Goal: Information Seeking & Learning: Check status

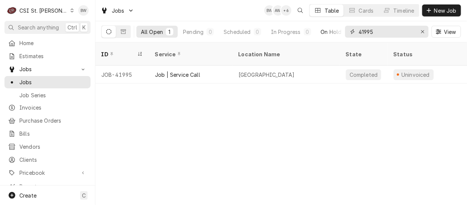
drag, startPoint x: 388, startPoint y: 30, endPoint x: 340, endPoint y: 32, distance: 48.5
click at [340, 32] on div "All Open 1 Pending 0 Scheduled 0 In Progress 0 On Hold 0 Completed 1 41995 View" at bounding box center [281, 31] width 360 height 21
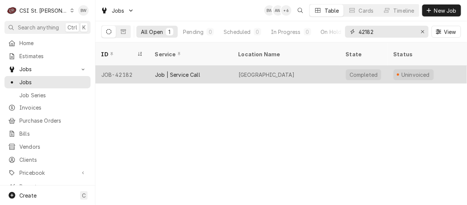
type input "42182"
click at [124, 66] on div "JOB-42182" at bounding box center [122, 75] width 54 height 18
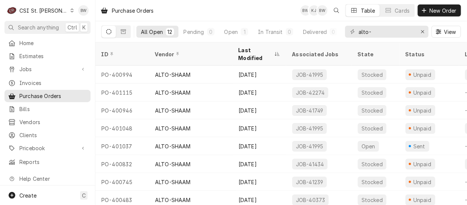
click at [215, 16] on div "Purchase Orders BW KJ BW Table Cards New Order" at bounding box center [281, 10] width 372 height 21
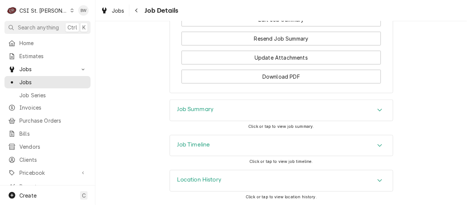
scroll to position [953, 0]
click at [172, 109] on div "Job Summary" at bounding box center [281, 110] width 223 height 21
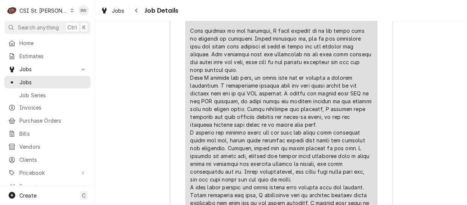
scroll to position [1412, 0]
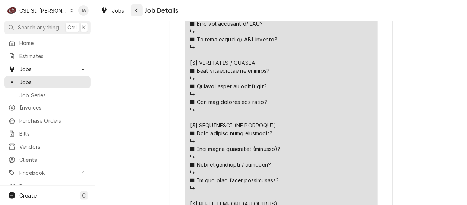
click at [139, 12] on div "Navigate back" at bounding box center [136, 10] width 7 height 7
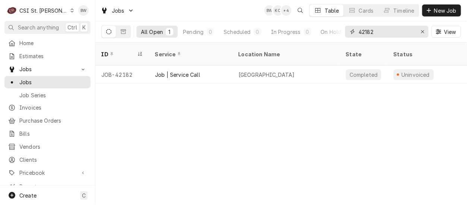
drag, startPoint x: 381, startPoint y: 34, endPoint x: 347, endPoint y: 34, distance: 34.3
click at [347, 34] on div "42182" at bounding box center [387, 32] width 84 height 12
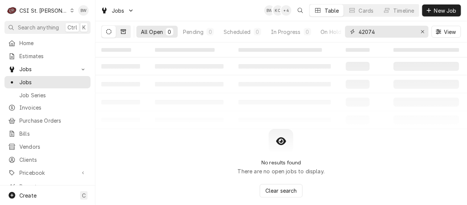
type input "42074"
click at [122, 33] on icon "Dynamic Content Wrapper" at bounding box center [123, 31] width 5 height 4
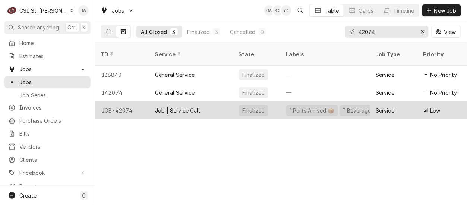
click at [126, 101] on div "JOB-42074" at bounding box center [122, 110] width 54 height 18
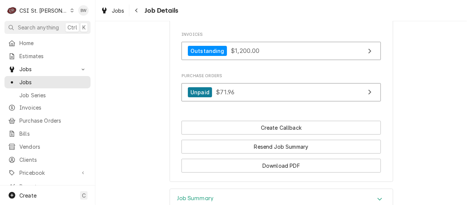
scroll to position [783, 0]
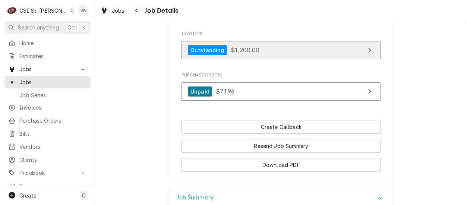
click at [235, 46] on span "$1,200.00" at bounding box center [245, 49] width 29 height 7
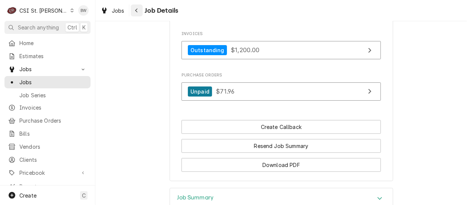
click at [135, 11] on icon "Navigate back" at bounding box center [136, 10] width 3 height 5
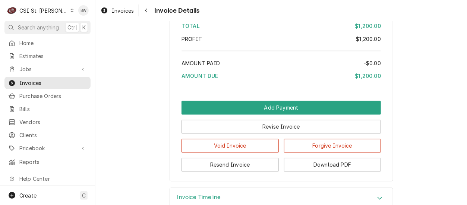
scroll to position [1285, 0]
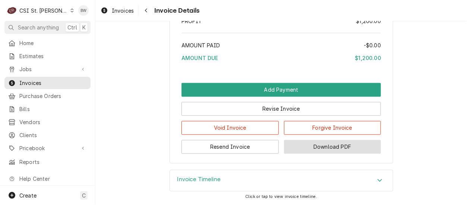
click at [328, 147] on button "Download PDF" at bounding box center [332, 147] width 97 height 14
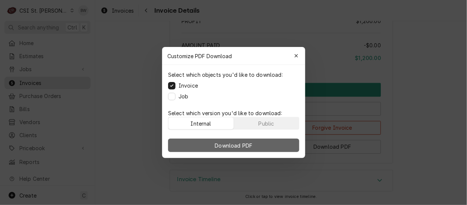
click at [224, 144] on span "Download PDF" at bounding box center [233, 146] width 41 height 8
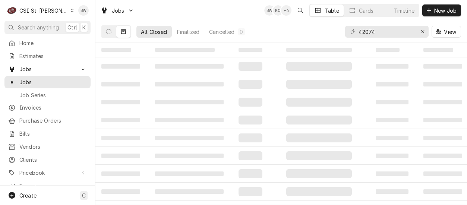
click at [353, 32] on div "42074" at bounding box center [387, 32] width 84 height 12
type input "41944"
click at [111, 31] on icon "Dynamic Content Wrapper" at bounding box center [108, 31] width 5 height 5
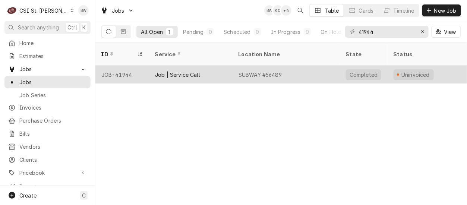
click at [126, 66] on div "JOB-41944" at bounding box center [122, 75] width 54 height 18
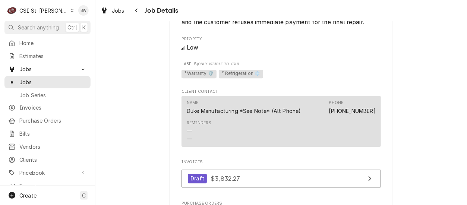
scroll to position [708, 0]
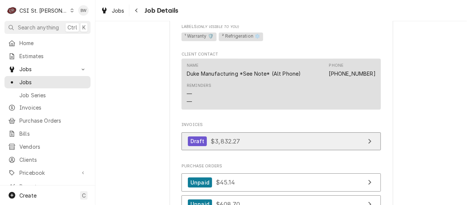
click at [219, 141] on span "$3,832.27" at bounding box center [225, 140] width 29 height 7
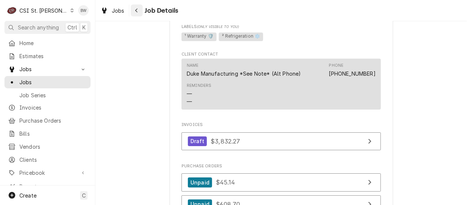
click at [136, 9] on icon "Navigate back" at bounding box center [136, 10] width 3 height 5
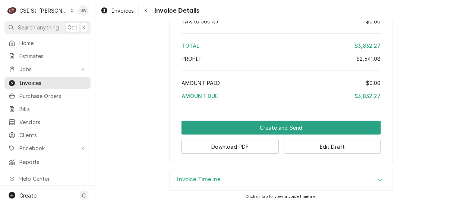
scroll to position [2885, 0]
click at [223, 150] on button "Download PDF" at bounding box center [230, 147] width 97 height 14
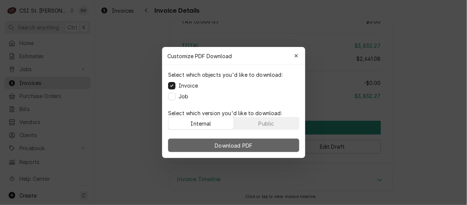
click at [226, 144] on span "Download PDF" at bounding box center [233, 146] width 41 height 8
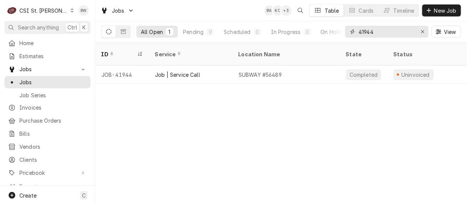
drag, startPoint x: 375, startPoint y: 34, endPoint x: 355, endPoint y: 34, distance: 20.5
click at [355, 34] on div "41944" at bounding box center [387, 32] width 84 height 12
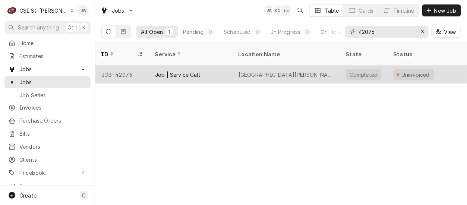
type input "42076"
click at [129, 66] on div "JOB-42076" at bounding box center [122, 75] width 54 height 18
click at [127, 66] on div "JOB-42076" at bounding box center [122, 75] width 54 height 18
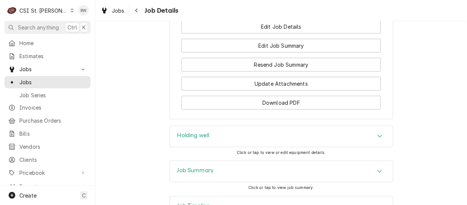
scroll to position [928, 0]
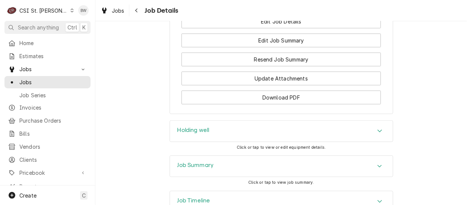
click at [189, 162] on h3 "Job Summary" at bounding box center [195, 165] width 37 height 7
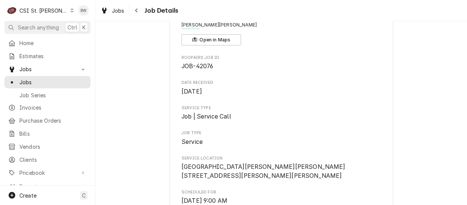
scroll to position [0, 0]
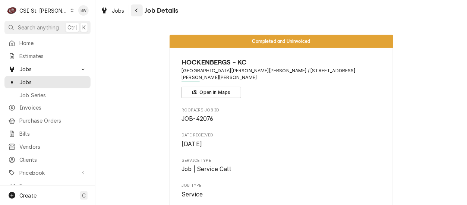
click at [134, 11] on div "Navigate back" at bounding box center [136, 10] width 7 height 7
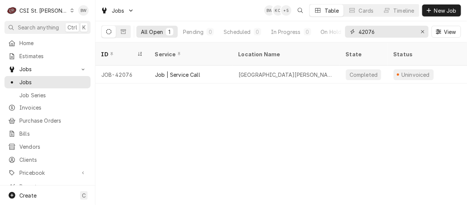
drag, startPoint x: 389, startPoint y: 34, endPoint x: 356, endPoint y: 33, distance: 32.8
click at [355, 33] on div "42076" at bounding box center [387, 32] width 84 height 12
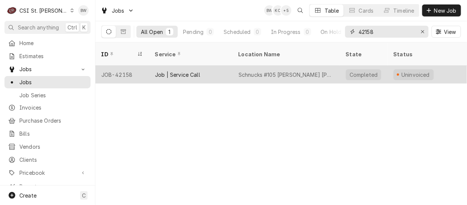
type input "42158"
click at [127, 66] on div "JOB-42158" at bounding box center [122, 75] width 54 height 18
click at [128, 66] on div "JOB-42158" at bounding box center [122, 75] width 54 height 18
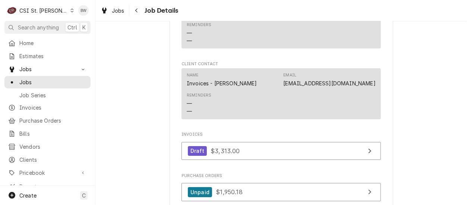
scroll to position [820, 0]
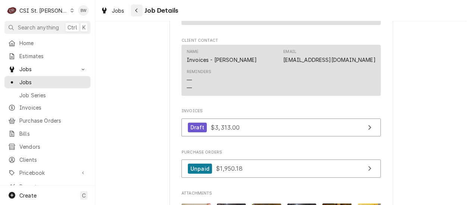
click at [139, 9] on div "Navigate back" at bounding box center [136, 10] width 7 height 7
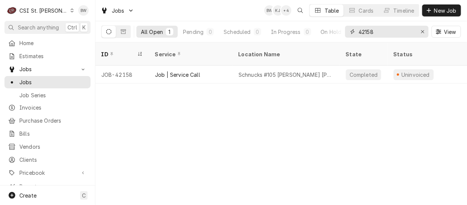
drag, startPoint x: 377, startPoint y: 32, endPoint x: 350, endPoint y: 32, distance: 26.5
click at [351, 32] on div "42158" at bounding box center [387, 32] width 84 height 12
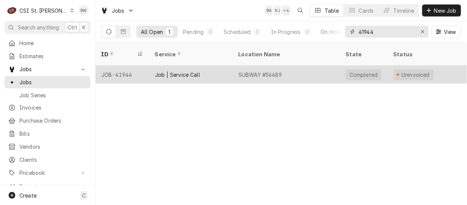
type input "41944"
click at [131, 66] on div "JOB-41944" at bounding box center [122, 75] width 54 height 18
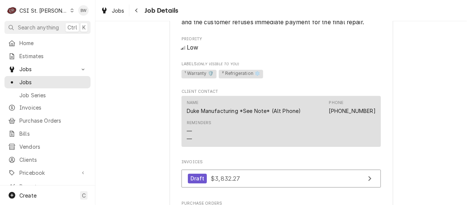
scroll to position [708, 0]
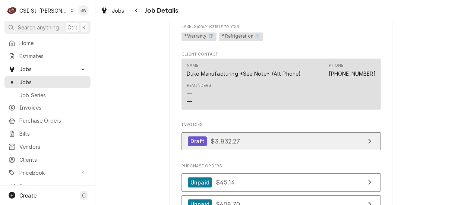
click at [211, 137] on span "$3,832.27" at bounding box center [225, 140] width 29 height 7
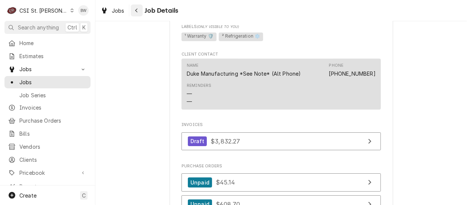
click at [136, 15] on button "Navigate back" at bounding box center [137, 10] width 12 height 12
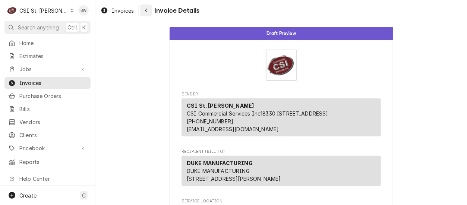
click at [147, 10] on icon "Navigate back" at bounding box center [146, 10] width 3 height 5
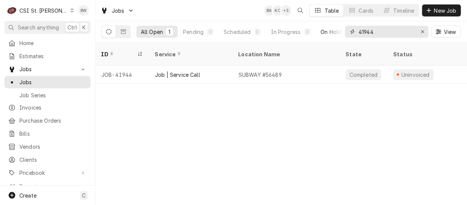
drag, startPoint x: 387, startPoint y: 31, endPoint x: 340, endPoint y: 29, distance: 46.6
click at [340, 29] on div "All Open 1 Pending 0 Scheduled 0 In Progress 0 On Hold 0 Completed 1 41944 View" at bounding box center [281, 31] width 360 height 21
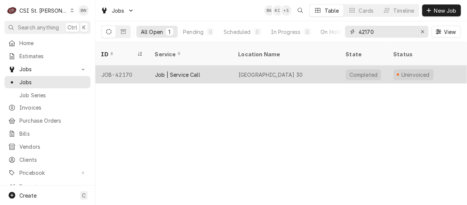
type input "42170"
click at [122, 67] on div "JOB-42170" at bounding box center [122, 75] width 54 height 18
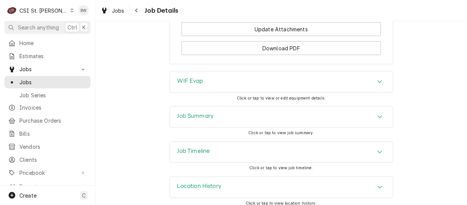
scroll to position [1224, 0]
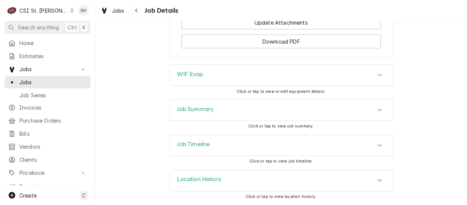
click at [182, 110] on h3 "Job Summary" at bounding box center [195, 109] width 37 height 7
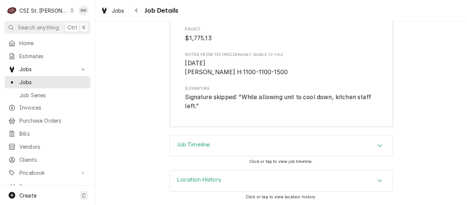
scroll to position [2241, 0]
click at [139, 12] on div "Navigate back" at bounding box center [136, 10] width 7 height 7
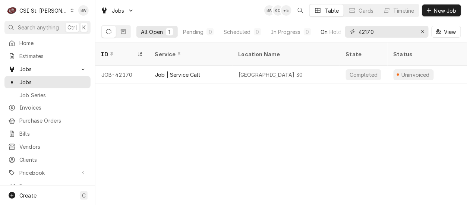
drag, startPoint x: 381, startPoint y: 32, endPoint x: 336, endPoint y: 30, distance: 44.4
click at [336, 30] on div "All Open 1 Pending 0 Scheduled 0 In Progress 0 On Hold 0 Completed 1 42170 View" at bounding box center [281, 31] width 360 height 21
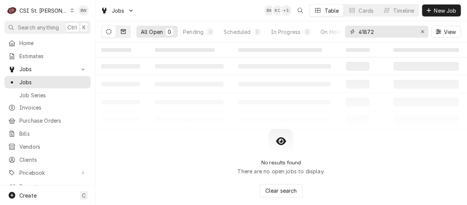
type input "41872"
click at [126, 32] on icon "Dynamic Content Wrapper" at bounding box center [123, 31] width 5 height 5
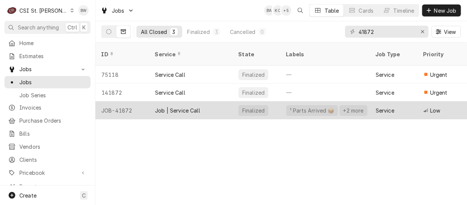
click at [120, 101] on div "JOB-41872" at bounding box center [122, 110] width 54 height 18
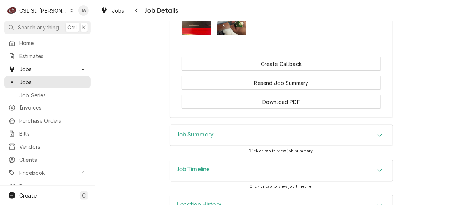
scroll to position [1187, 0]
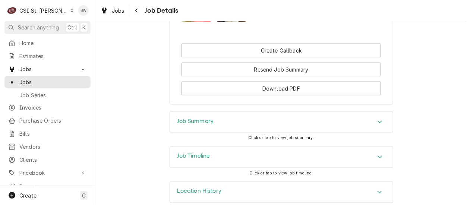
click at [180, 118] on h3 "Job Summary" at bounding box center [195, 121] width 37 height 7
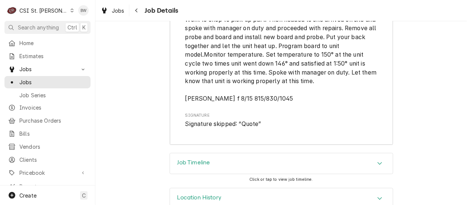
scroll to position [2437, 0]
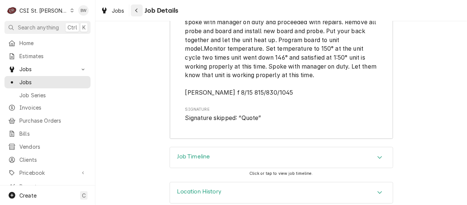
click at [133, 8] on div "Navigate back" at bounding box center [136, 10] width 7 height 7
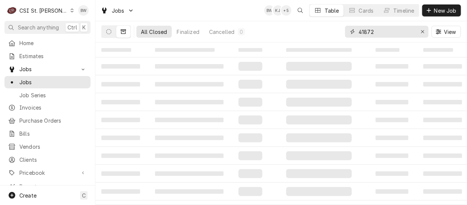
drag, startPoint x: 385, startPoint y: 34, endPoint x: 352, endPoint y: 32, distance: 34.0
click at [352, 32] on div "41872" at bounding box center [387, 32] width 84 height 12
type input "42183"
click at [110, 31] on icon "Dynamic Content Wrapper" at bounding box center [108, 31] width 5 height 5
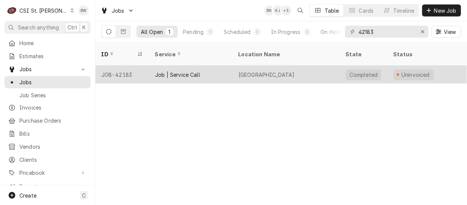
click at [124, 66] on div "JOB-42183" at bounding box center [122, 75] width 54 height 18
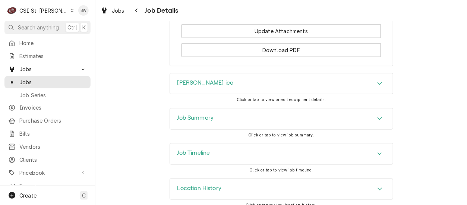
scroll to position [1116, 0]
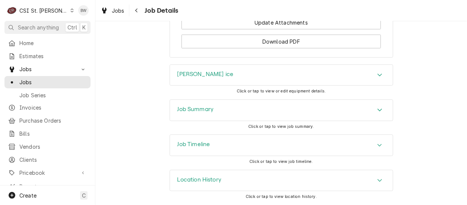
click at [187, 110] on h3 "Job Summary" at bounding box center [195, 109] width 37 height 7
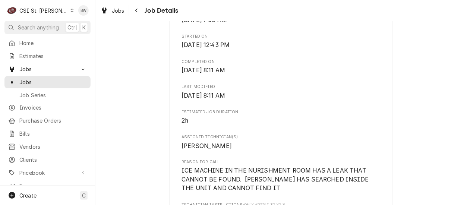
scroll to position [0, 0]
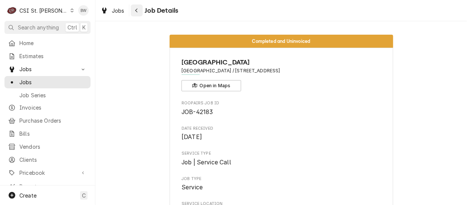
click at [136, 10] on icon "Navigate back" at bounding box center [136, 10] width 3 height 5
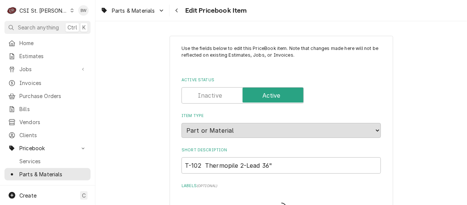
type textarea "x"
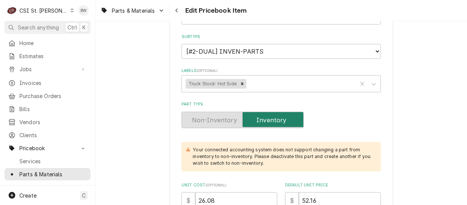
scroll to position [37, 0]
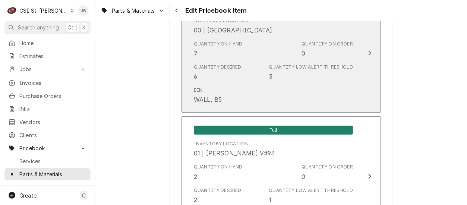
click at [238, 87] on div "Bin WALL, B5" at bounding box center [273, 95] width 159 height 23
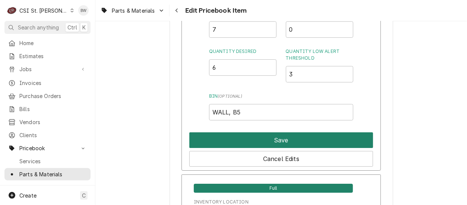
scroll to position [708, 0]
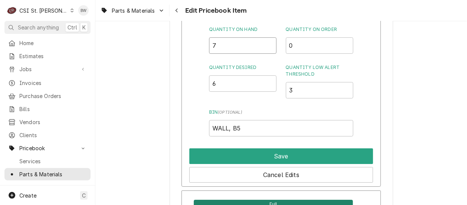
drag, startPoint x: 221, startPoint y: 45, endPoint x: 204, endPoint y: 44, distance: 16.9
click at [205, 44] on div "Inventory Location 00 | STL WAREHOUSE Quantity on Hand 7 Quantity on Order 0 Qu…" at bounding box center [281, 90] width 199 height 194
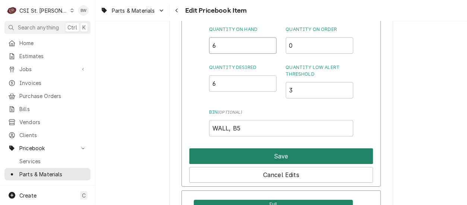
type input "6"
click at [268, 153] on button "Save" at bounding box center [281, 156] width 184 height 16
type textarea "x"
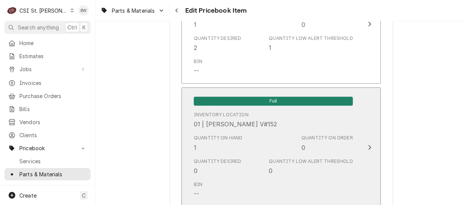
scroll to position [1268, 0]
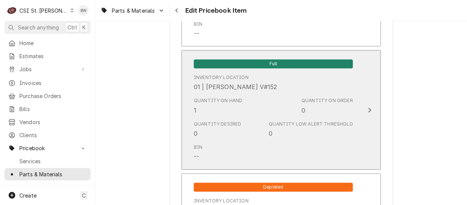
click at [256, 146] on div "Bin --" at bounding box center [273, 152] width 159 height 23
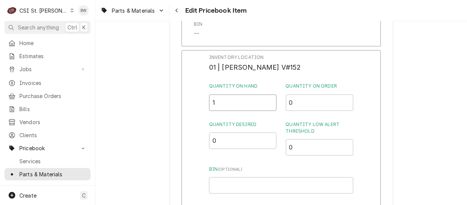
drag, startPoint x: 222, startPoint y: 104, endPoint x: 208, endPoint y: 103, distance: 13.8
click at [208, 103] on div "Inventory Location 01 | ERICK HUDGENS V#152 Quantity on Hand 1 Quantity on Orde…" at bounding box center [281, 147] width 199 height 194
type input "2"
click at [259, 160] on div "Inventory Location 01 | ERICK HUDGENS V#152 Quantity on Hand 2 Quantity on Orde…" at bounding box center [281, 123] width 144 height 139
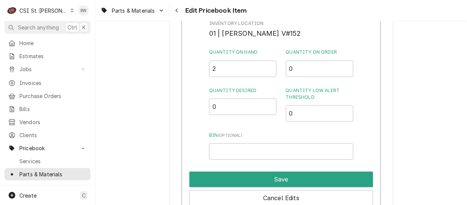
scroll to position [1342, 0]
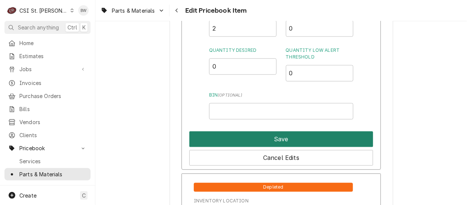
click at [265, 141] on button "Save" at bounding box center [281, 139] width 184 height 16
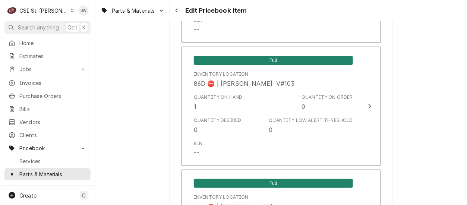
scroll to position [6458, 0]
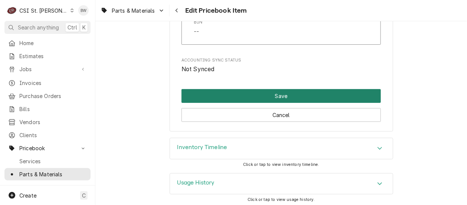
click at [246, 93] on button "Save" at bounding box center [281, 96] width 199 height 14
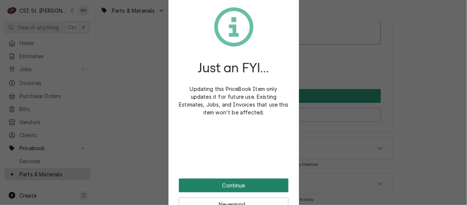
click at [215, 186] on button "Continue" at bounding box center [234, 186] width 110 height 14
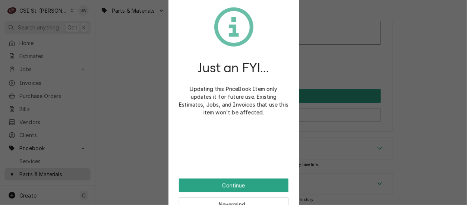
scroll to position [6453, 0]
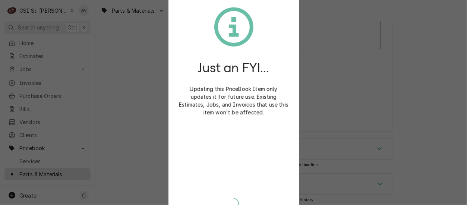
type textarea "x"
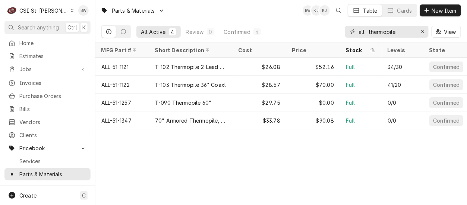
drag, startPoint x: 401, startPoint y: 32, endPoint x: 354, endPoint y: 31, distance: 47.4
click at [354, 31] on div "all- thermopile" at bounding box center [387, 32] width 84 height 12
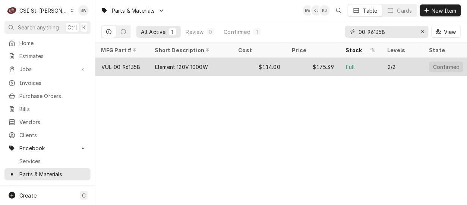
type input "00-961358"
click at [136, 63] on div "VUL-00-961358" at bounding box center [120, 67] width 39 height 8
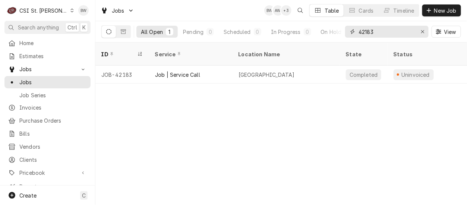
drag, startPoint x: 386, startPoint y: 32, endPoint x: 352, endPoint y: 32, distance: 33.9
click at [352, 32] on div "42183" at bounding box center [387, 32] width 84 height 12
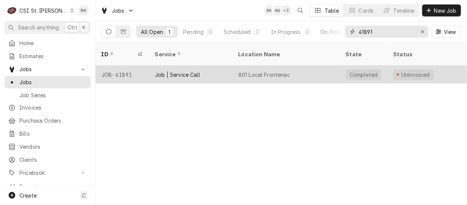
type input "41891"
click at [118, 66] on div "JOB-41891" at bounding box center [122, 75] width 54 height 18
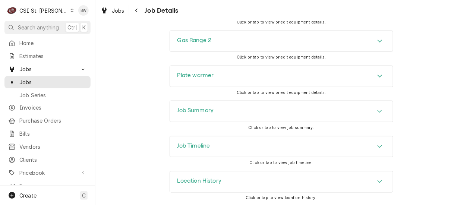
scroll to position [1155, 0]
click at [192, 111] on h3 "Job Summary" at bounding box center [195, 109] width 37 height 7
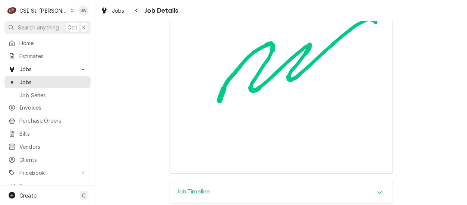
scroll to position [3281, 0]
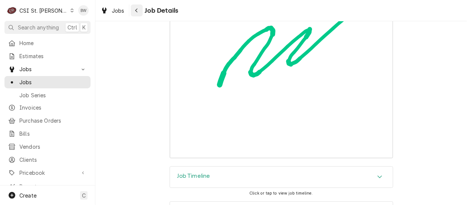
click at [137, 8] on icon "Navigate back" at bounding box center [136, 10] width 3 height 5
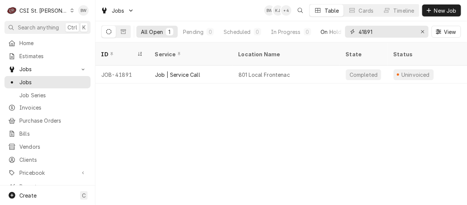
drag, startPoint x: 386, startPoint y: 29, endPoint x: 337, endPoint y: 34, distance: 49.4
click at [340, 34] on div "All Open 1 Pending 0 Scheduled 0 In Progress 0 On Hold 0 Completed 1 41891 View" at bounding box center [281, 31] width 360 height 21
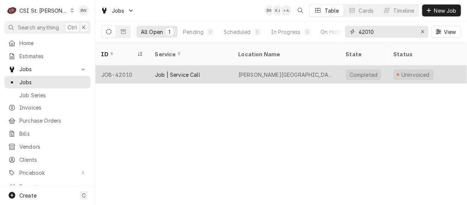
type input "42010"
click at [130, 66] on div "JOB-42010" at bounding box center [122, 75] width 54 height 18
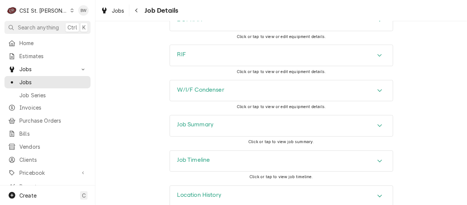
scroll to position [1201, 0]
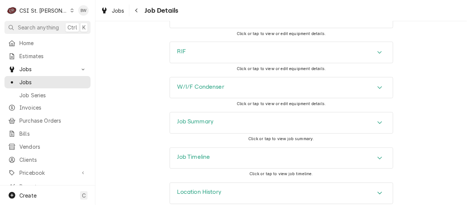
click at [203, 119] on h3 "Job Summary" at bounding box center [195, 122] width 37 height 7
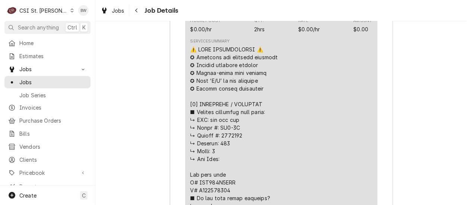
scroll to position [1574, 0]
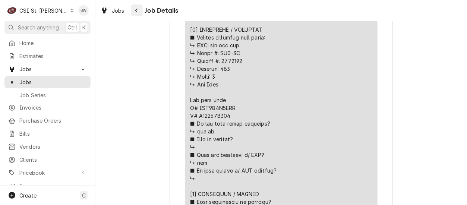
click at [135, 10] on icon "Navigate back" at bounding box center [136, 10] width 3 height 5
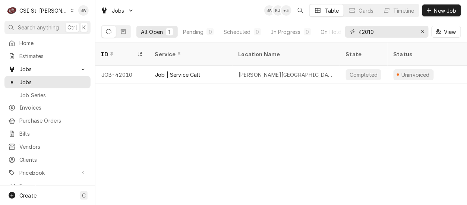
drag, startPoint x: 377, startPoint y: 34, endPoint x: 350, endPoint y: 32, distance: 26.9
click at [350, 32] on div "42010" at bounding box center [387, 32] width 84 height 12
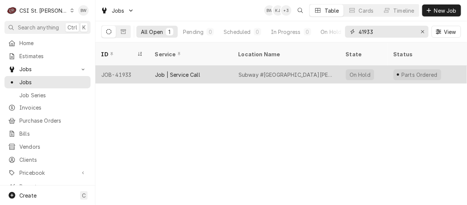
type input "41933"
click at [126, 66] on div "JOB-41933" at bounding box center [122, 75] width 54 height 18
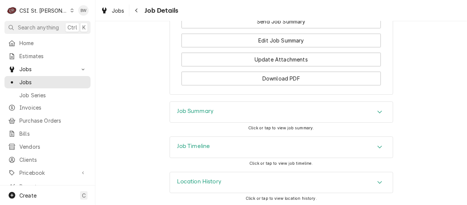
scroll to position [1574, 0]
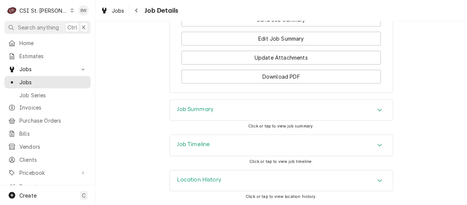
click at [177, 106] on div "Job Summary" at bounding box center [281, 110] width 223 height 21
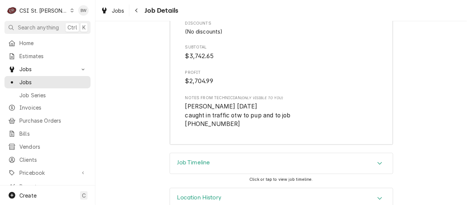
scroll to position [3558, 0]
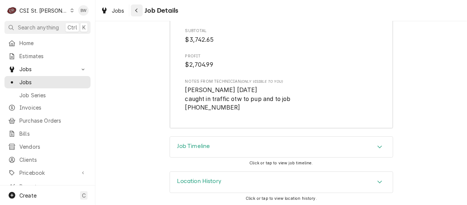
click at [141, 12] on button "Navigate back" at bounding box center [137, 10] width 12 height 12
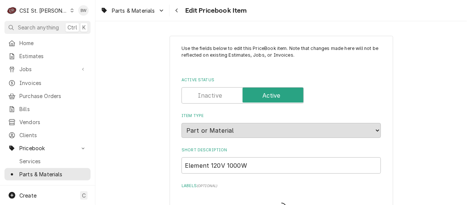
type textarea "x"
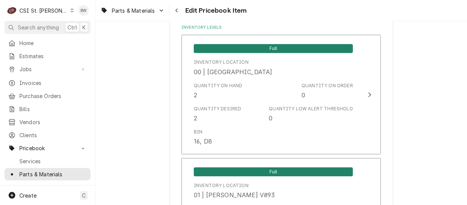
scroll to position [708, 0]
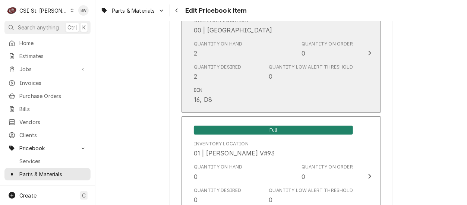
click at [237, 61] on div "Quantity Desired 2 Quantity Low Alert Threshold 0" at bounding box center [273, 72] width 159 height 23
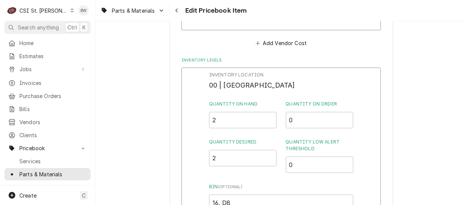
scroll to position [671, 0]
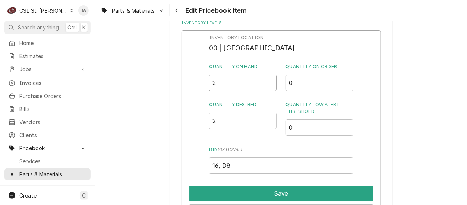
drag, startPoint x: 224, startPoint y: 85, endPoint x: 210, endPoint y: 85, distance: 13.8
click at [210, 85] on input "2" at bounding box center [243, 83] width 68 height 16
type input "1"
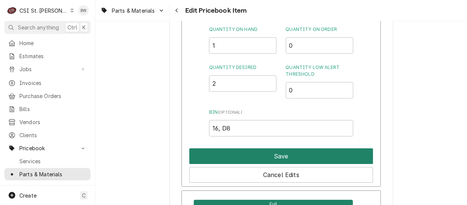
click at [284, 152] on button "Save" at bounding box center [281, 156] width 184 height 16
type textarea "x"
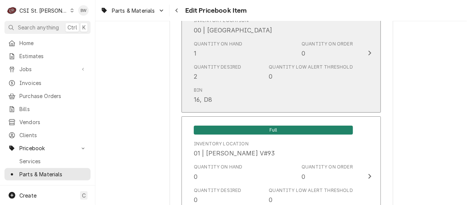
scroll to position [634, 0]
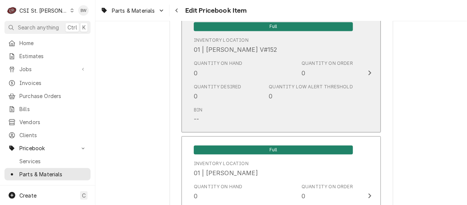
click at [251, 104] on div "Bin --" at bounding box center [273, 115] width 159 height 23
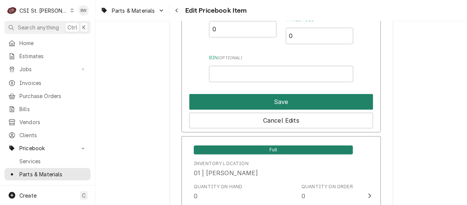
scroll to position [1305, 0]
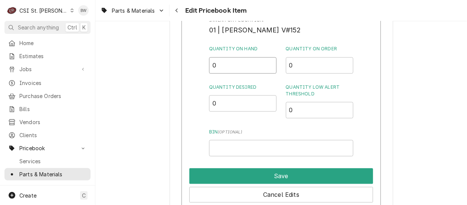
drag, startPoint x: 228, startPoint y: 68, endPoint x: 206, endPoint y: 67, distance: 22.4
click at [209, 67] on input "0" at bounding box center [243, 65] width 68 height 16
type input "1"
click at [205, 78] on div "Inventory Location 01 | ERICK HUDGENS V#152 Quantity on Hand 1 Quantity on Orde…" at bounding box center [281, 110] width 199 height 194
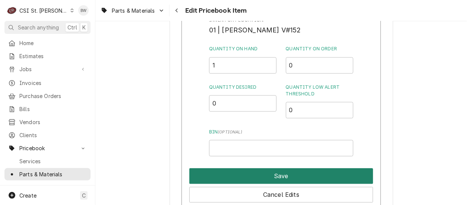
click at [279, 172] on button "Save" at bounding box center [281, 177] width 184 height 16
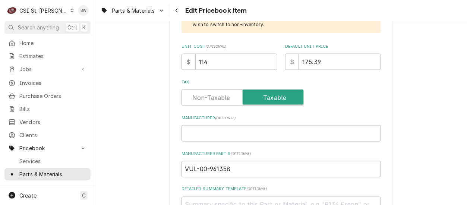
scroll to position [298, 0]
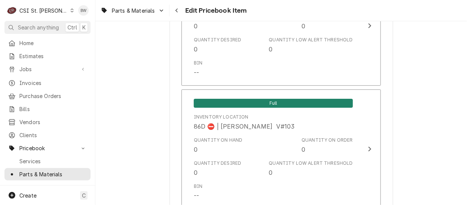
scroll to position [6458, 0]
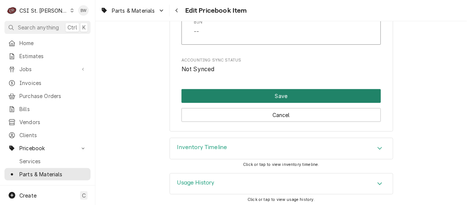
click at [257, 94] on button "Save" at bounding box center [281, 96] width 199 height 14
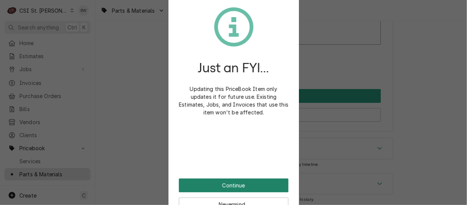
click at [214, 186] on button "Continue" at bounding box center [234, 186] width 110 height 14
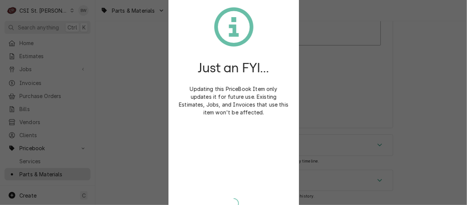
scroll to position [6453, 0]
type textarea "x"
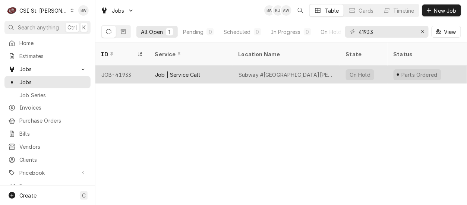
click at [139, 66] on div "JOB-41933" at bounding box center [122, 75] width 54 height 18
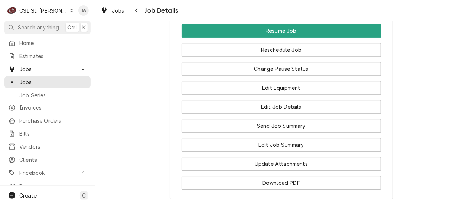
scroll to position [1491, 0]
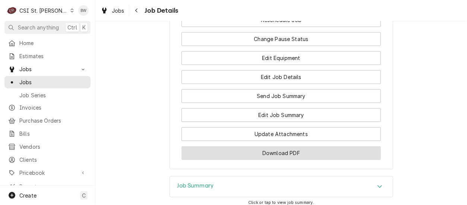
click at [285, 160] on button "Download PDF" at bounding box center [281, 153] width 199 height 14
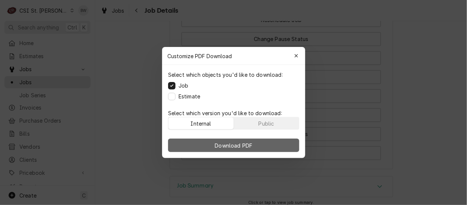
click at [226, 140] on button "Download PDF" at bounding box center [233, 145] width 131 height 13
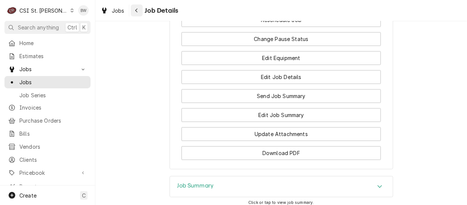
click at [138, 11] on icon "Navigate back" at bounding box center [136, 10] width 3 height 5
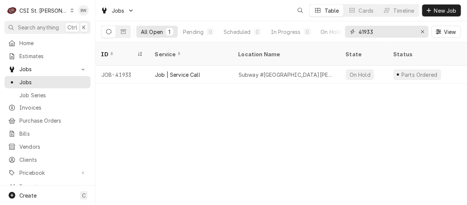
drag, startPoint x: 379, startPoint y: 34, endPoint x: 355, endPoint y: 34, distance: 24.6
click at [355, 34] on div "41933" at bounding box center [387, 32] width 84 height 12
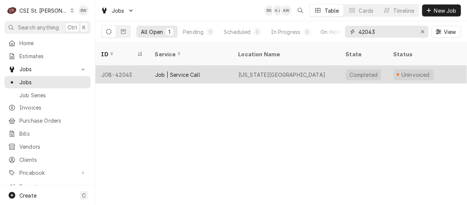
type input "42043"
click at [130, 66] on div "JOB-42043" at bounding box center [122, 75] width 54 height 18
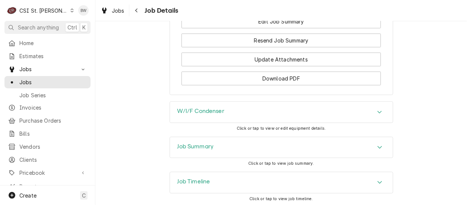
scroll to position [989, 0]
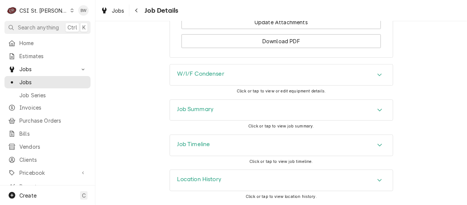
click at [181, 110] on h3 "Job Summary" at bounding box center [195, 109] width 37 height 7
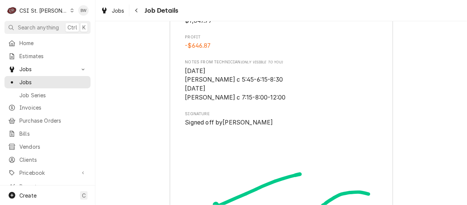
scroll to position [2704, 0]
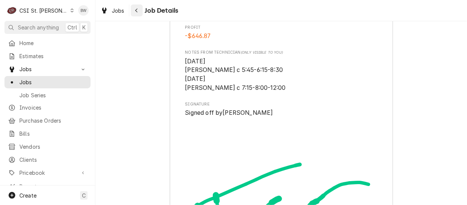
click at [133, 8] on div "Navigate back" at bounding box center [136, 10] width 7 height 7
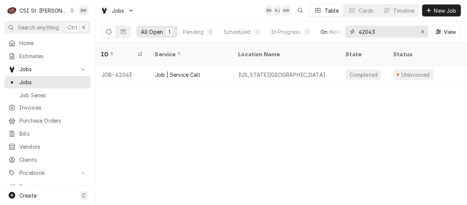
drag, startPoint x: 385, startPoint y: 33, endPoint x: 340, endPoint y: 32, distance: 45.9
click at [340, 32] on div "All Open 1 Pending 0 Scheduled 0 In Progress 0 On Hold 0 Completed 1 42043 View" at bounding box center [281, 31] width 360 height 21
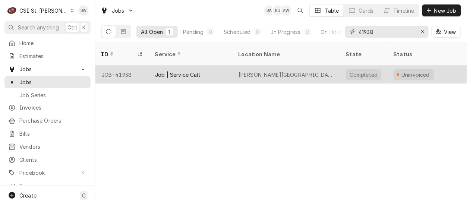
type input "41938"
click at [132, 66] on div "JOB-41938" at bounding box center [122, 75] width 54 height 18
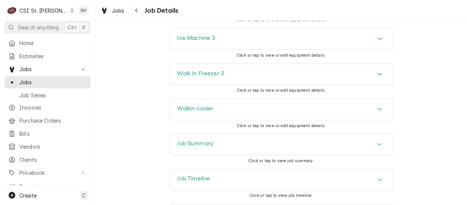
scroll to position [1156, 0]
click at [192, 146] on h3 "Job Summary" at bounding box center [195, 142] width 37 height 7
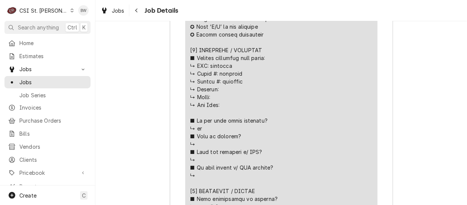
scroll to position [1566, 0]
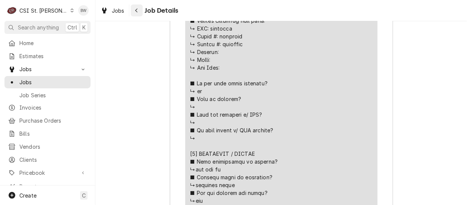
click at [138, 9] on div "Navigate back" at bounding box center [136, 10] width 7 height 7
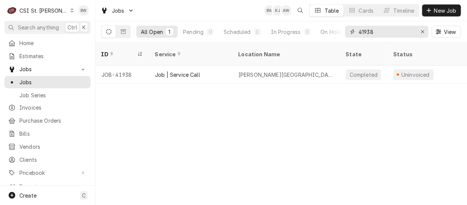
drag, startPoint x: 374, startPoint y: 32, endPoint x: 352, endPoint y: 32, distance: 22.4
click at [352, 32] on div "41938" at bounding box center [387, 32] width 84 height 12
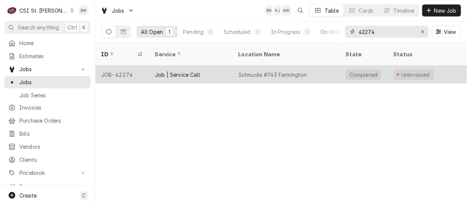
type input "42274"
click at [127, 66] on div "JOB-42274" at bounding box center [122, 75] width 54 height 18
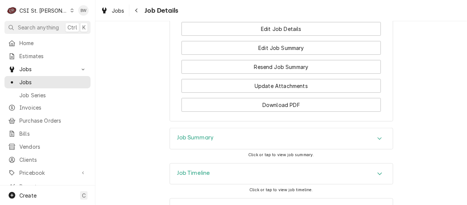
scroll to position [998, 0]
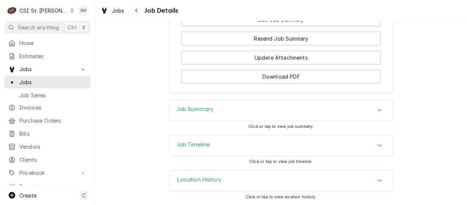
click at [180, 110] on h3 "Job Summary" at bounding box center [195, 109] width 37 height 7
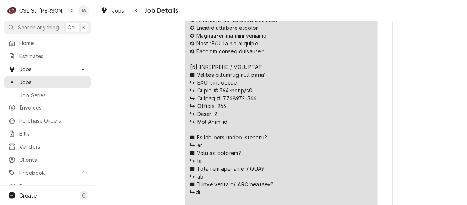
scroll to position [1483, 0]
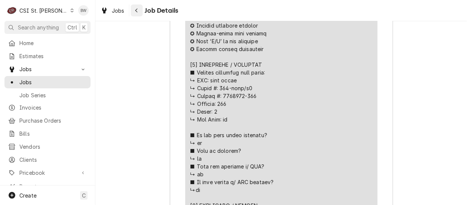
click at [140, 7] on div "Navigate back" at bounding box center [136, 10] width 7 height 7
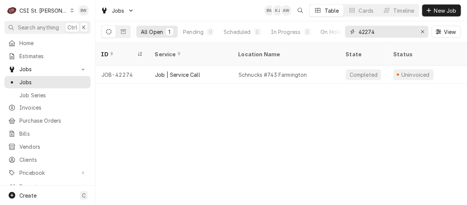
drag, startPoint x: 375, startPoint y: 31, endPoint x: 346, endPoint y: 31, distance: 29.8
click at [346, 31] on div "42274" at bounding box center [387, 32] width 84 height 12
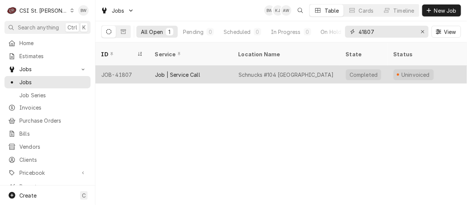
type input "41807"
click at [128, 66] on div "JOB-41807" at bounding box center [122, 75] width 54 height 18
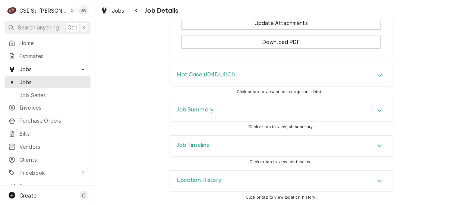
scroll to position [971, 0]
click at [188, 112] on h3 "Job Summary" at bounding box center [195, 109] width 37 height 7
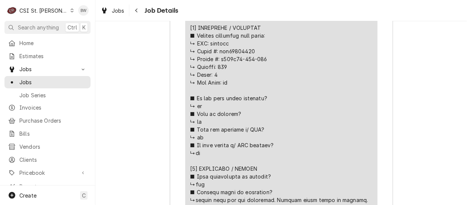
scroll to position [1530, 0]
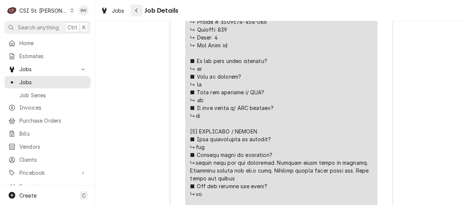
click at [136, 13] on div "Navigate back" at bounding box center [136, 10] width 7 height 7
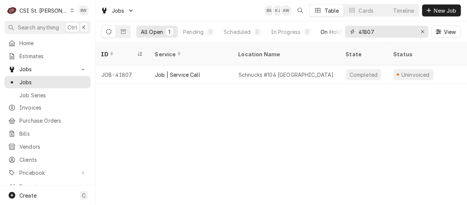
drag, startPoint x: 376, startPoint y: 32, endPoint x: 342, endPoint y: 32, distance: 33.9
click at [342, 32] on div "All Open 1 Pending 0 Scheduled 0 In Progress 0 On Hold 0 Completed 1 41807 View" at bounding box center [281, 31] width 360 height 21
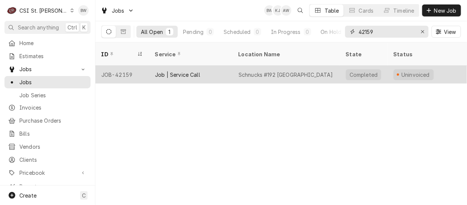
type input "42159"
click at [129, 66] on div "JOB-42159" at bounding box center [122, 75] width 54 height 18
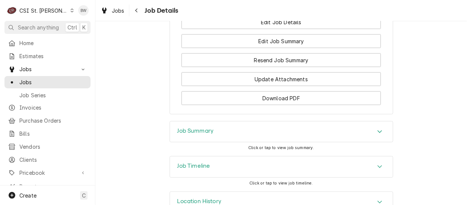
scroll to position [1095, 0]
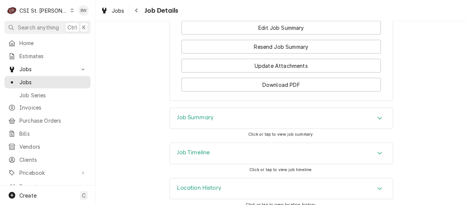
click at [190, 114] on h3 "Job Summary" at bounding box center [195, 117] width 37 height 7
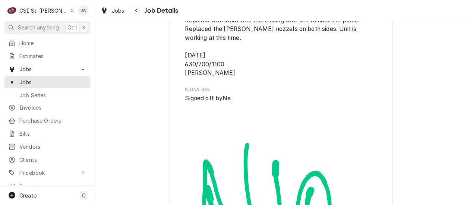
scroll to position [2400, 0]
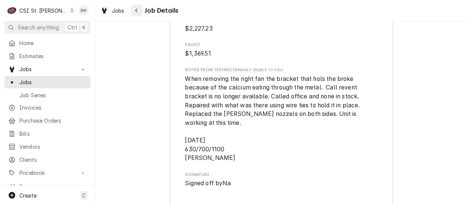
click at [137, 13] on div "Navigate back" at bounding box center [136, 10] width 7 height 7
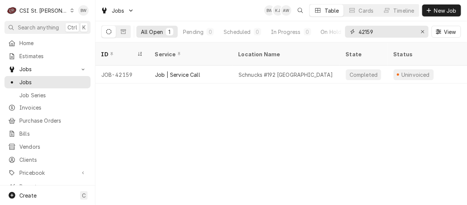
drag, startPoint x: 383, startPoint y: 34, endPoint x: 347, endPoint y: 33, distance: 35.8
click at [347, 33] on div "42159" at bounding box center [387, 32] width 84 height 12
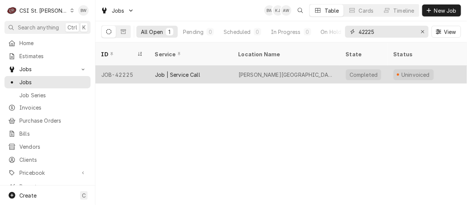
type input "42225"
click at [113, 66] on div "JOB-42225" at bounding box center [122, 75] width 54 height 18
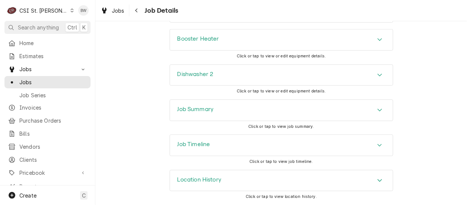
scroll to position [1046, 0]
click at [187, 111] on h3 "Job Summary" at bounding box center [195, 109] width 37 height 7
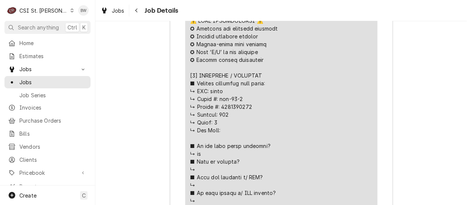
scroll to position [1531, 0]
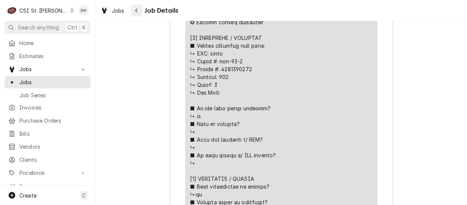
click at [132, 12] on button "Navigate back" at bounding box center [137, 10] width 12 height 12
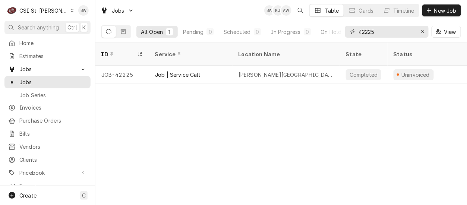
drag, startPoint x: 377, startPoint y: 29, endPoint x: 352, endPoint y: 29, distance: 25.0
click at [353, 29] on div "42225" at bounding box center [387, 32] width 84 height 12
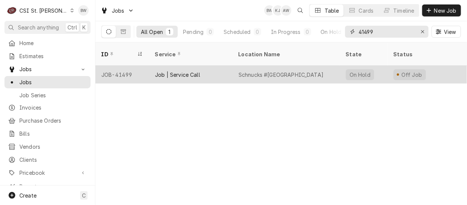
type input "41499"
click at [122, 66] on div "JOB-41499" at bounding box center [122, 75] width 54 height 18
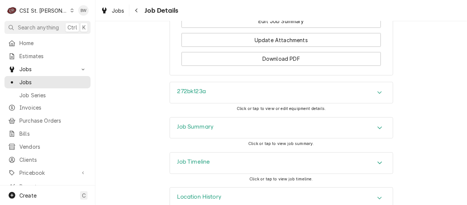
scroll to position [1274, 0]
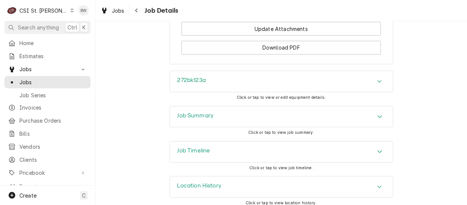
click at [170, 107] on div "Job Summary" at bounding box center [281, 117] width 223 height 21
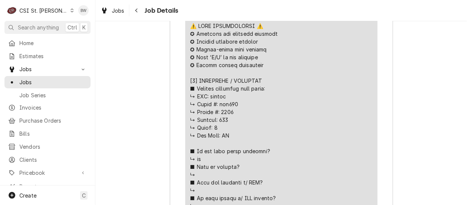
scroll to position [1758, 0]
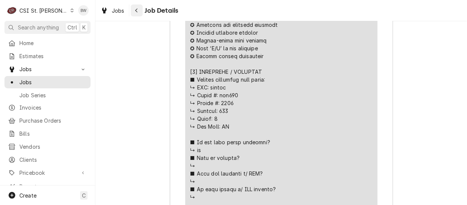
click at [139, 10] on div "Navigate back" at bounding box center [136, 10] width 7 height 7
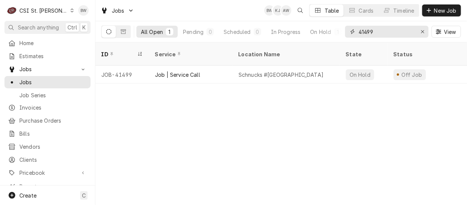
drag, startPoint x: 376, startPoint y: 30, endPoint x: 352, endPoint y: 32, distance: 24.3
click at [352, 32] on div "41499" at bounding box center [387, 32] width 84 height 12
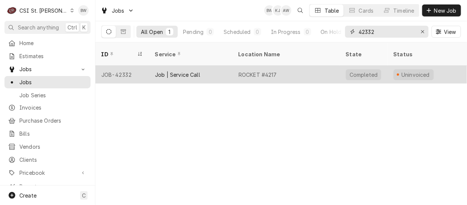
type input "42332"
click at [123, 66] on div "JOB-42332" at bounding box center [122, 75] width 54 height 18
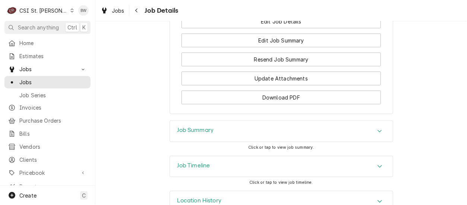
scroll to position [977, 0]
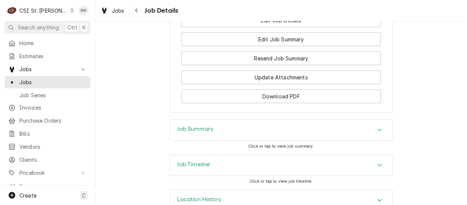
click at [177, 120] on div "Job Summary" at bounding box center [281, 130] width 223 height 21
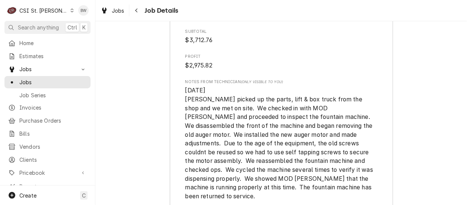
scroll to position [1932, 0]
click at [139, 7] on div "Navigate back" at bounding box center [136, 10] width 7 height 7
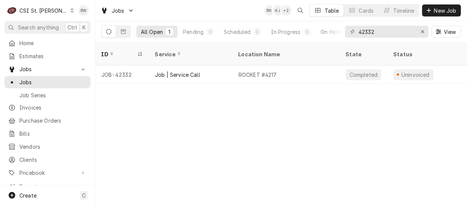
click at [184, 88] on div "ID Service Location Name State Status Labels Techs Date Received Client Locatio…" at bounding box center [281, 124] width 372 height 163
drag, startPoint x: 388, startPoint y: 35, endPoint x: 340, endPoint y: 31, distance: 48.2
click at [340, 31] on div "All Open 1 Pending 0 Scheduled 0 In Progress 0 On Hold 0 Completed 1 42332 View" at bounding box center [281, 31] width 360 height 21
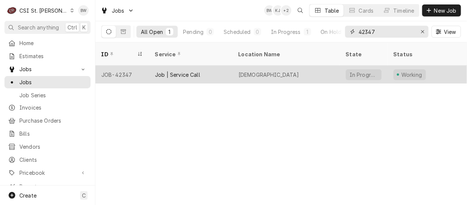
type input "42347"
click at [118, 66] on div "JOB-42347" at bounding box center [122, 75] width 54 height 18
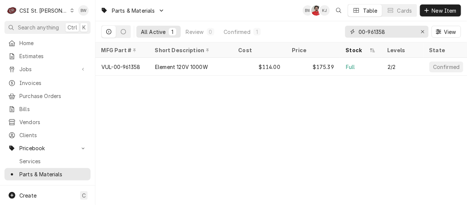
drag, startPoint x: 391, startPoint y: 34, endPoint x: 342, endPoint y: 32, distance: 50.0
click at [342, 32] on div "All Active 1 Review 0 Confirmed 1 00-961358 View" at bounding box center [281, 31] width 360 height 21
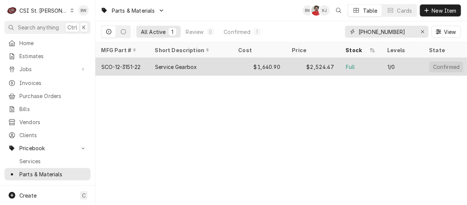
type input "12-3151-22"
click at [148, 63] on div "SCO-12-3151-22" at bounding box center [122, 67] width 54 height 18
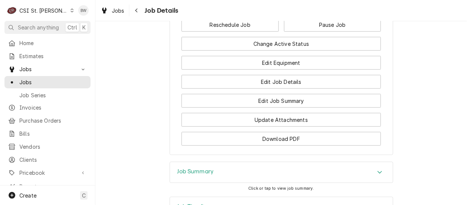
scroll to position [997, 0]
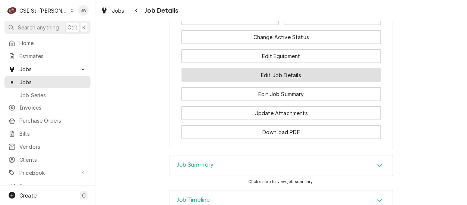
click at [210, 76] on button "Edit Job Details" at bounding box center [281, 75] width 199 height 14
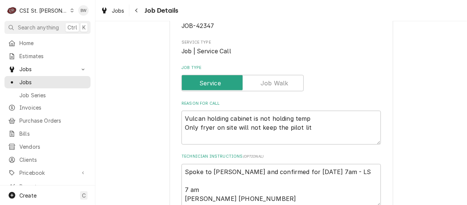
scroll to position [149, 0]
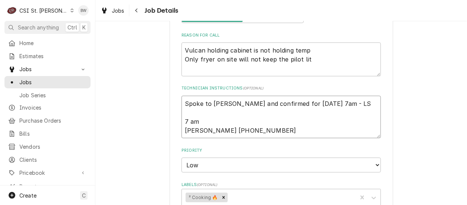
click at [182, 105] on textarea "Spoke to [PERSON_NAME] and confirmed for [DATE] 7am - LS 7 am [PERSON_NAME] [PH…" at bounding box center [281, 117] width 199 height 43
type textarea "x"
type textarea "Spoke to [PERSON_NAME] and confirmed for [DATE] 7am - LS 7 am [PERSON_NAME] [PH…"
type textarea "x"
type textarea "VSpoke to [PERSON_NAME] and confirmed for [DATE] 7am - LS 7 am [PERSON_NAME] [P…"
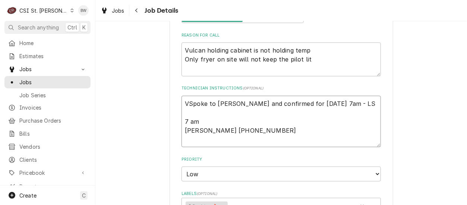
type textarea "x"
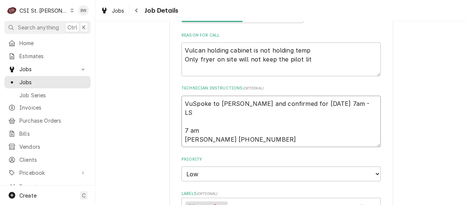
type textarea "VulSpoke to [PERSON_NAME] and confirmed for [DATE] 7am - LS 7 am [PERSON_NAME] …"
type textarea "x"
type textarea "VuSpoke to [PERSON_NAME] and confirmed for [DATE] 7am - LS 7 am [PERSON_NAME] […"
type textarea "x"
type textarea "VSpoke to [PERSON_NAME] and confirmed for [DATE] 7am - LS 7 am [PERSON_NAME] [P…"
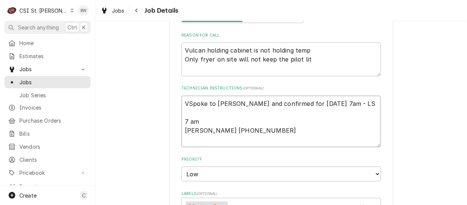
type textarea "x"
type textarea "VUSpoke to [PERSON_NAME] and confirmed for [DATE] 7am - LS 7 am [PERSON_NAME] […"
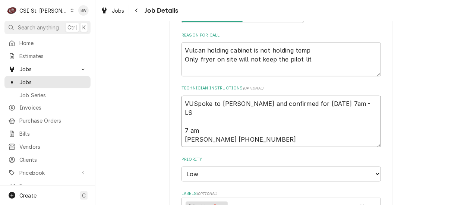
type textarea "x"
type textarea "VULSpoke to [PERSON_NAME] and confirmed for [DATE] 7am - LS 7 am [PERSON_NAME] …"
type textarea "x"
type textarea "VUL-Spoke to [PERSON_NAME] and confirmed for [DATE] 7am - LS 7 am [PERSON_NAME]…"
type textarea "x"
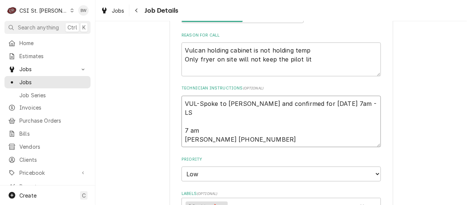
type textarea "VUL-9Spoke to [PERSON_NAME] and confirmed for [DATE] 7am - LS 7 am [PERSON_NAME…"
type textarea "x"
type textarea "VUL-96Spoke to [PERSON_NAME] and confirmed for [DATE] 7am - LS 7 am [PERSON_NAM…"
type textarea "x"
type textarea "VUL-961Spoke to [PERSON_NAME] and confirmed for [DATE] 7am - LS 7 am [PERSON_NA…"
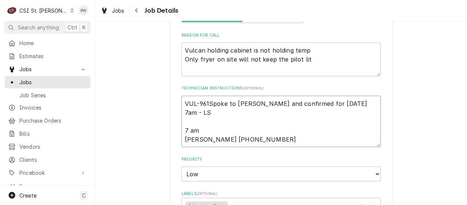
type textarea "x"
type textarea "VUL-9613Spoke to [PERSON_NAME] and confirmed for [DATE] 7am - LS 7 am [PERSON_N…"
type textarea "x"
type textarea "VUL-96135Spoke to [PERSON_NAME] and confirmed for [DATE] 7am - LS 7 am [PERSON_…"
type textarea "x"
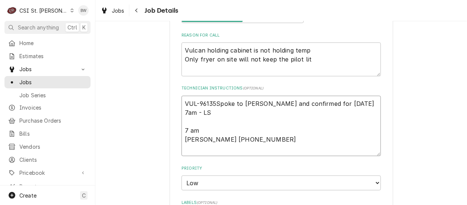
type textarea "VUL-961358Spoke to [PERSON_NAME] and confirmed for [DATE] 7am - LS 7 am [PERSON…"
type textarea "x"
type textarea "VUL-961358 Spoke to [PERSON_NAME] and confirmed for [DATE] 7am - LS 7 am [PERSO…"
type textarea "x"
type textarea "VUL-961358 fSpoke to [PERSON_NAME] and confirmed for [DATE] 7am - LS 7 am [PERS…"
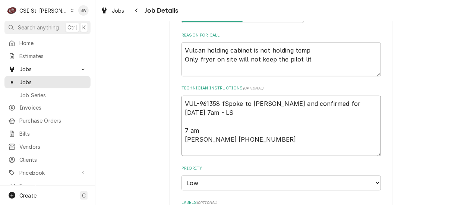
type textarea "x"
type textarea "VUL-961358 frSpoke to [PERSON_NAME] and confirmed for [DATE] 7am - LS 7 am [PER…"
type textarea "x"
type textarea "VUL-961358 froSpoke to Dan and confirmed for Thursday 9/4 at 7am - LS 7 am Dan …"
type textarea "x"
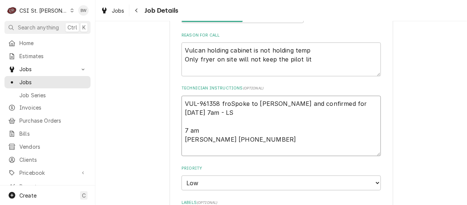
type textarea "VUL-961358 fromSpoke to Dan and confirmed for Thursday 9/4 at 7am - LS 7 am Dan…"
type textarea "x"
type textarea "VUL-961358 from Spoke to Dan and confirmed for Thursday 9/4 at 7am - LS 7 am Da…"
type textarea "x"
type textarea "VUL-961358 from sSpoke to Dan and confirmed for Thursday 9/4 at 7am - LS 7 am D…"
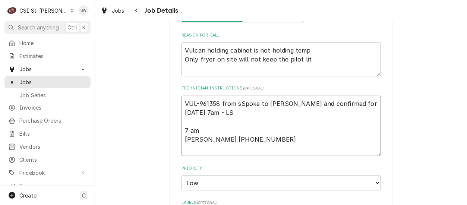
type textarea "x"
type textarea "VUL-961358 from stoSpoke to Dan and confirmed for Thursday 9/4 at 7am - LS 7 am…"
type textarea "x"
type textarea "VUL-961358 from stocSpoke to Dan and confirmed for Thursday 9/4 at 7am - LS 7 a…"
type textarea "x"
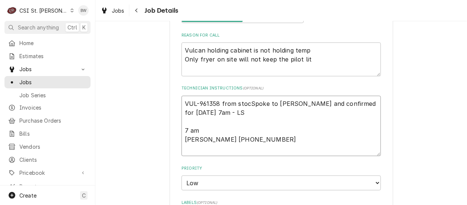
type textarea "VUL-961358 from stockSpoke to Dan and confirmed for Thursday 9/4 at 7am - LS 7 …"
type textarea "x"
type textarea "VUL-961358 from stock Spoke to Dan and confirmed for Thursday 9/4 at 7am - LS 7…"
type textarea "x"
type textarea "VUL-961358 from stock gSpoke to Dan and confirmed for Thursday 9/4 at 7am - LS …"
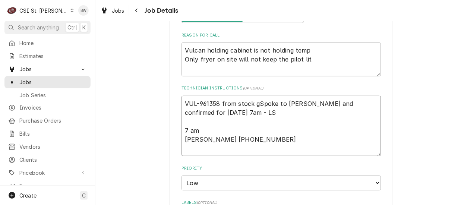
type textarea "x"
type textarea "VUL-961358 from stock giSpoke to Dan and confirmed for Thursday 9/4 at 7am - LS…"
type textarea "x"
type textarea "VUL-961358 from stock giveSpoke to Dan and confirmed for Thursday 9/4 at 7am - …"
type textarea "x"
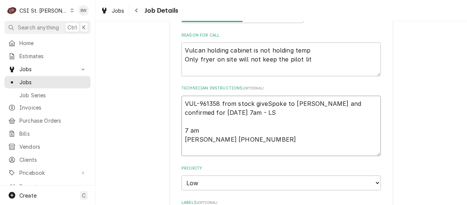
type textarea "VUL-961358 from stock givenSpoke to Dan and confirmed for Thursday 9/4 at 7am -…"
type textarea "x"
type textarea "VUL-961358 from stock given Spoke to Dan and confirmed for Thursday 9/4 at 7am …"
type textarea "x"
type textarea "VUL-961358 from stock given tSpoke to Dan and confirmed for Thursday 9/4 at 7am…"
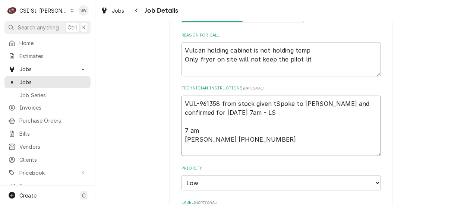
type textarea "x"
type textarea "VUL-961358 from stock given toSpoke to Dan and confirmed for Thursday 9/4 at 7a…"
type textarea "x"
type textarea "VUL-961358 from stock given to Spoke to Dan and confirmed for Thursday 9/4 at 7…"
type textarea "x"
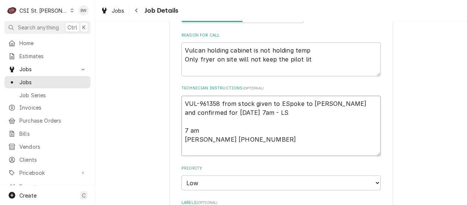
type textarea "VUL-961358 from stock given to ErSpoke to Dan and confirmed for Thursday 9/4 at…"
type textarea "x"
type textarea "VUL-961358 from stock given to EriSpoke to Dan and confirmed for Thursday 9/4 a…"
type textarea "x"
type textarea "VUL-961358 from stock given to EricSpoke to Dan and confirmed for Thursday 9/4 …"
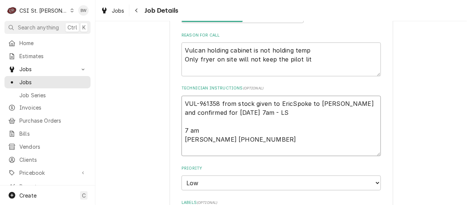
type textarea "x"
type textarea "VUL-961358 from stock given to ErickSpoke to Dan and confirmed for Thursday 9/4…"
type textarea "x"
type textarea "VUL-961358 from stock given to Erick Spoke to Dan and confirmed for Thursday 9/…"
type textarea "x"
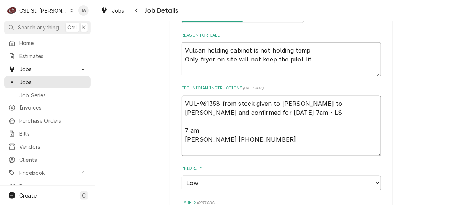
type textarea "VUL-961358 from stock given to Erick HSpoke to Dan and confirmed for Thursday 9…"
type textarea "x"
type textarea "VUL-961358 from stock given to Erick H Spoke to Dan and confirmed for Thursday …"
type textarea "x"
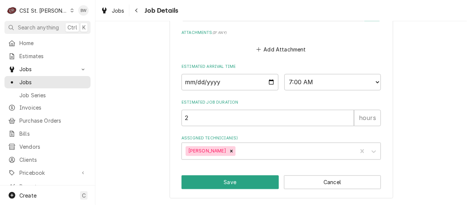
scroll to position [447, 0]
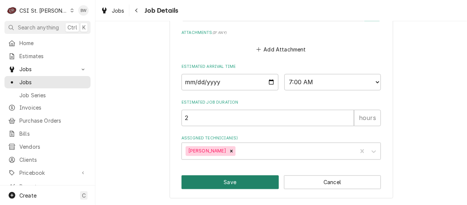
type textarea "VUL-961358 from stock given to Erick H Spoke to Dan and confirmed for Thursday …"
click at [217, 184] on button "Save" at bounding box center [230, 183] width 97 height 14
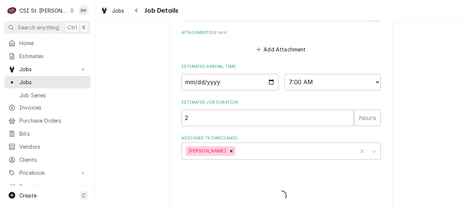
type textarea "x"
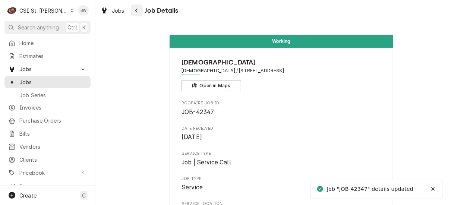
click at [136, 10] on icon "Navigate back" at bounding box center [136, 10] width 3 height 5
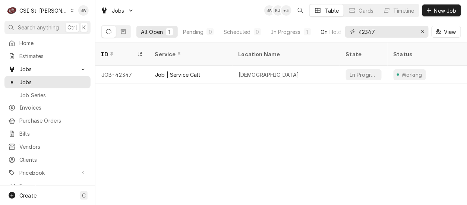
drag, startPoint x: 380, startPoint y: 34, endPoint x: 336, endPoint y: 32, distance: 43.6
click at [338, 32] on div "All Open 1 Pending 0 Scheduled 0 In Progress 1 On Hold 0 Completed 0 42347 View" at bounding box center [281, 31] width 360 height 21
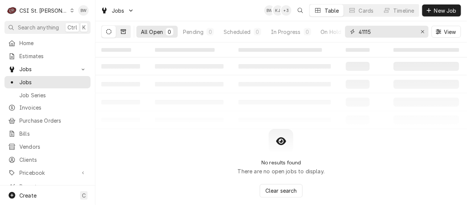
type input "41115"
click at [124, 33] on icon "Dynamic Content Wrapper" at bounding box center [123, 31] width 5 height 5
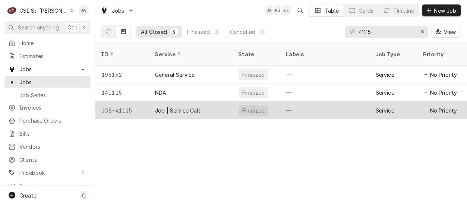
click at [128, 101] on div "JOB-41115" at bounding box center [122, 110] width 54 height 18
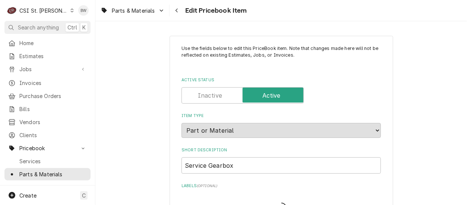
type textarea "x"
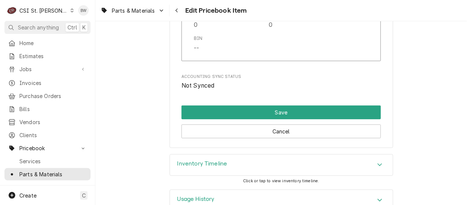
scroll to position [6458, 0]
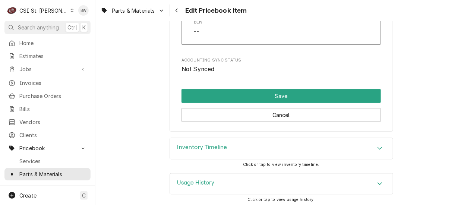
click at [211, 146] on h3 "Inventory Timeline" at bounding box center [202, 147] width 50 height 7
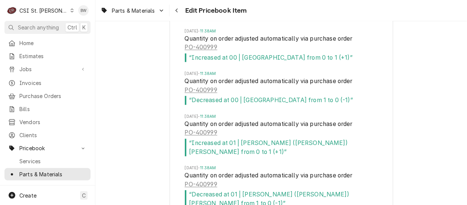
scroll to position [6607, 0]
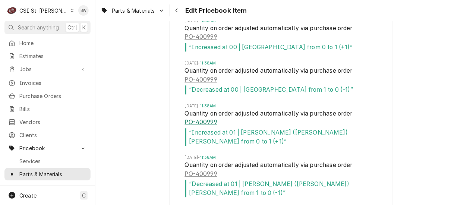
click at [192, 119] on link "PO-400999" at bounding box center [201, 122] width 32 height 9
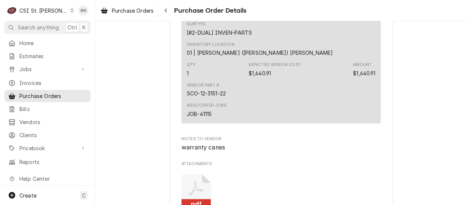
scroll to position [559, 0]
click at [44, 144] on span "Pricebook" at bounding box center [47, 148] width 56 height 8
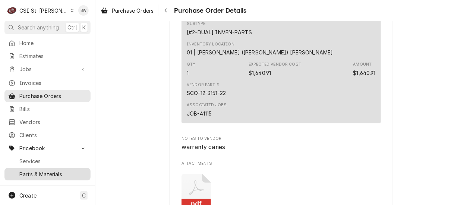
click at [42, 170] on span "Parts & Materials" at bounding box center [52, 174] width 67 height 8
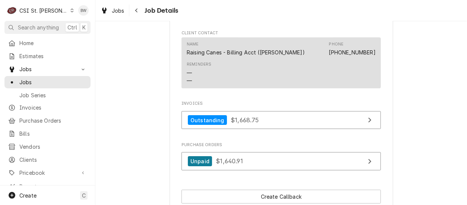
scroll to position [746, 0]
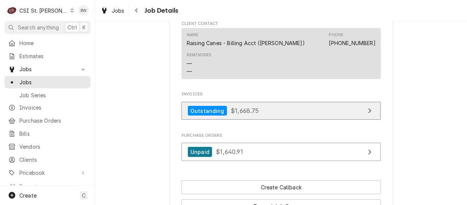
click at [231, 114] on span "$1,668.75" at bounding box center [245, 110] width 28 height 7
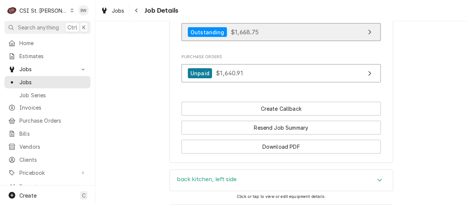
scroll to position [783, 0]
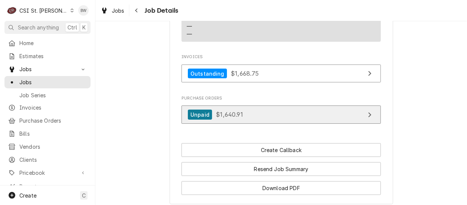
click at [216, 118] on span "$1,640.91" at bounding box center [229, 114] width 27 height 7
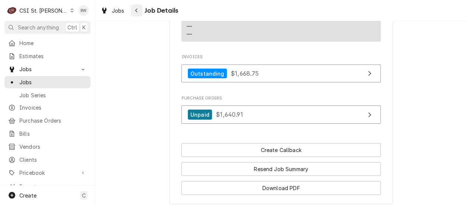
click at [136, 12] on icon "Navigate back" at bounding box center [136, 11] width 2 height 4
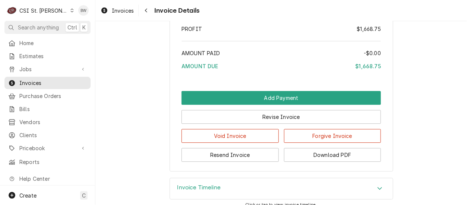
scroll to position [1511, 0]
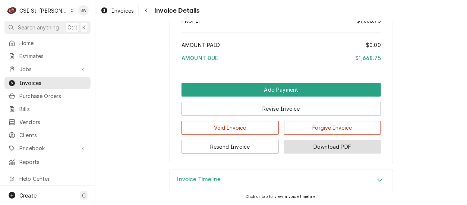
click at [308, 142] on button "Download PDF" at bounding box center [332, 147] width 97 height 14
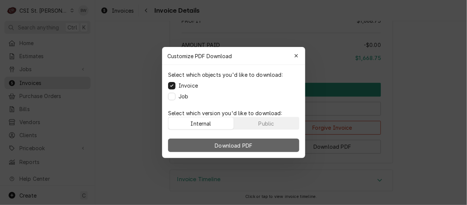
click at [226, 146] on span "Download PDF" at bounding box center [233, 146] width 41 height 8
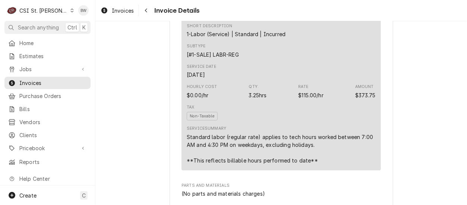
scroll to position [653, 0]
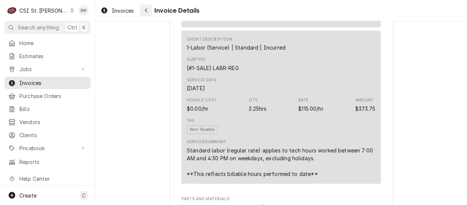
click at [149, 12] on div "Navigate back" at bounding box center [145, 10] width 7 height 7
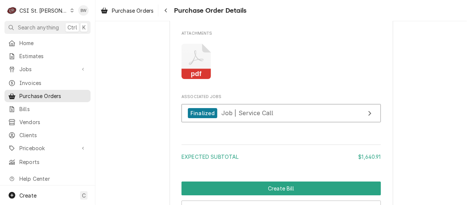
scroll to position [550, 0]
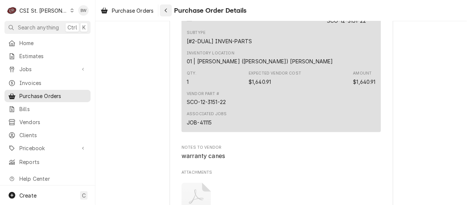
click at [163, 7] on button "Navigate back" at bounding box center [166, 10] width 12 height 12
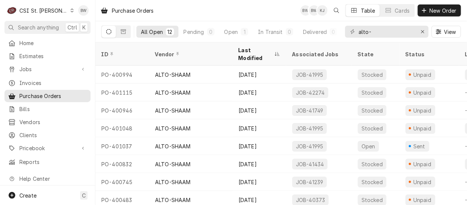
drag, startPoint x: 0, startPoint y: 0, endPoint x: 140, endPoint y: 18, distance: 141.0
click at [140, 13] on div "Purchase Orders" at bounding box center [127, 10] width 59 height 12
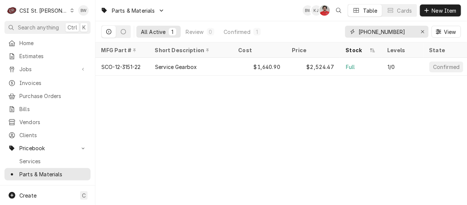
drag, startPoint x: 391, startPoint y: 34, endPoint x: 353, endPoint y: 34, distance: 38.0
click at [353, 34] on div "[PHONE_NUMBER]" at bounding box center [387, 32] width 84 height 12
type input "p"
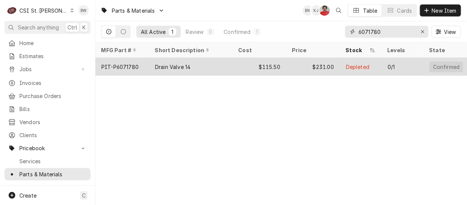
type input "6071780"
click at [131, 61] on div "PIT-P6071780" at bounding box center [122, 67] width 54 height 18
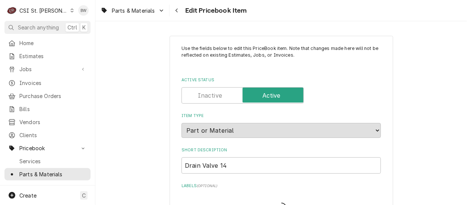
type textarea "x"
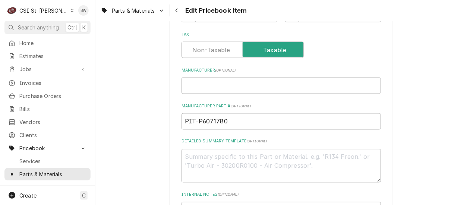
scroll to position [373, 0]
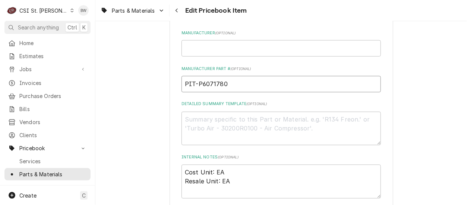
drag, startPoint x: 227, startPoint y: 81, endPoint x: 194, endPoint y: 85, distance: 32.6
click at [194, 85] on input "PIT-P6071780" at bounding box center [281, 84] width 199 height 16
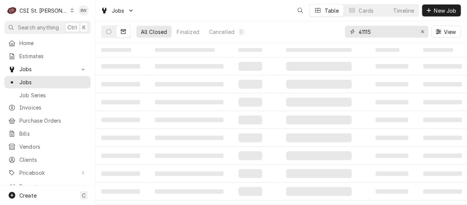
drag, startPoint x: 379, startPoint y: 30, endPoint x: 349, endPoint y: 33, distance: 30.0
click at [349, 33] on div "41115" at bounding box center [387, 32] width 84 height 12
type input "42434"
click at [108, 31] on icon "Dynamic Content Wrapper" at bounding box center [108, 31] width 5 height 5
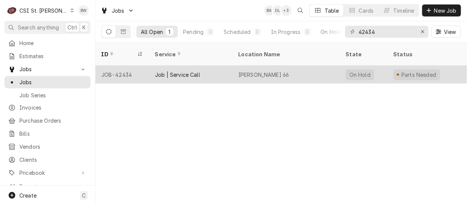
click at [125, 66] on div "JOB-42434" at bounding box center [122, 75] width 54 height 18
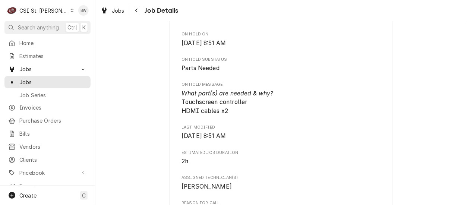
scroll to position [485, 0]
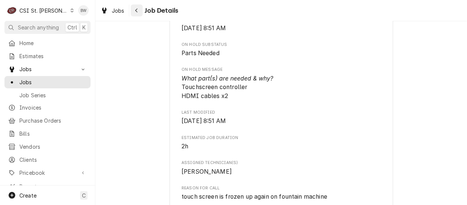
click at [138, 11] on icon "Navigate back" at bounding box center [136, 10] width 3 height 5
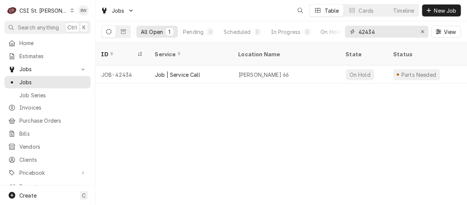
click at [379, 30] on input "42434" at bounding box center [387, 32] width 56 height 12
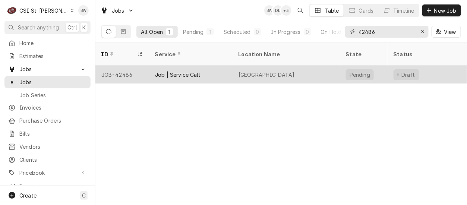
type input "42486"
click at [128, 66] on div "JOB-42486" at bounding box center [122, 75] width 54 height 18
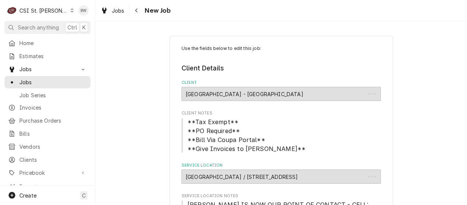
type textarea "x"
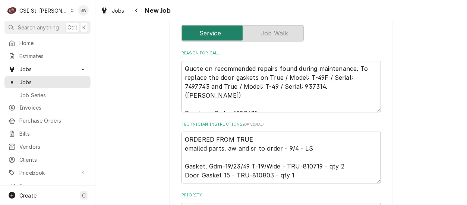
scroll to position [485, 0]
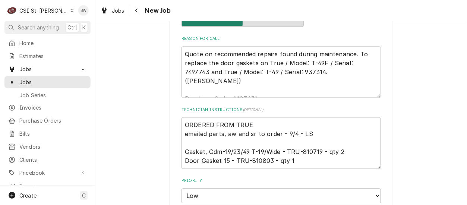
click at [380, 113] on div "Use the fields below to edit this job: Client Details Client [GEOGRAPHIC_DATA] …" at bounding box center [282, 70] width 224 height 1038
